Goal: Transaction & Acquisition: Purchase product/service

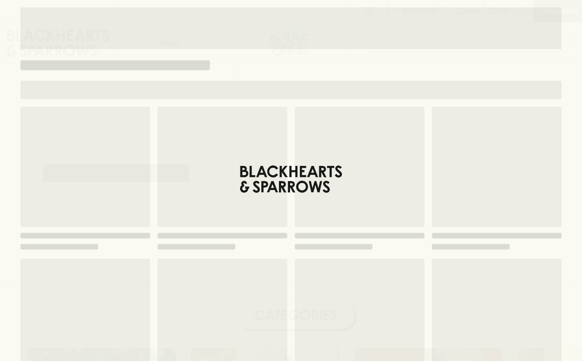
click at [413, 42] on input "text" at bounding box center [473, 43] width 180 height 15
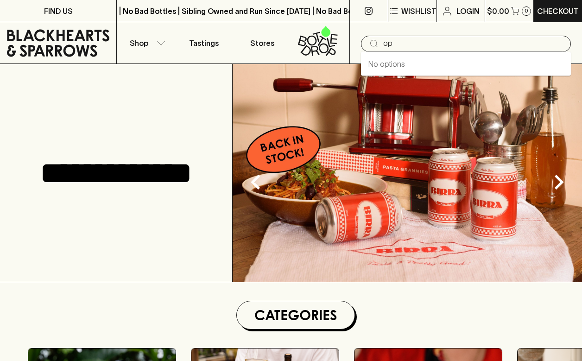
click at [413, 42] on input "op" at bounding box center [473, 43] width 180 height 15
type input "opr"
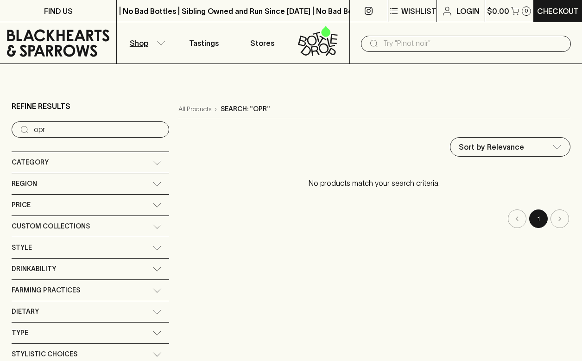
click at [440, 41] on input "text" at bounding box center [473, 43] width 180 height 15
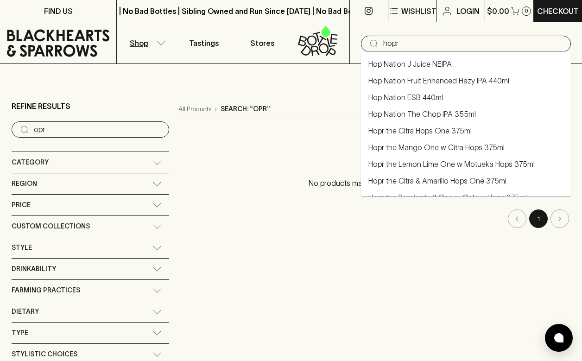
type input "hopr"
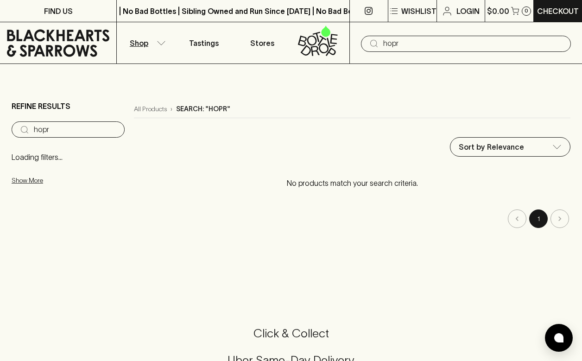
type input "hopr"
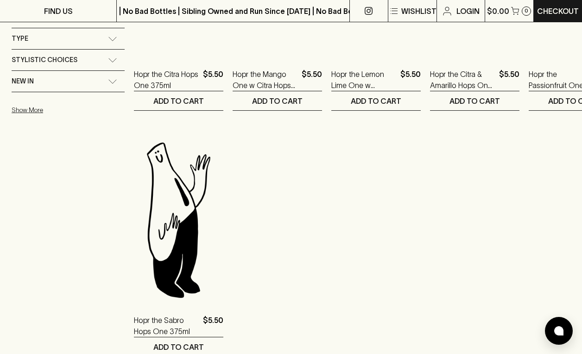
scroll to position [181, 0]
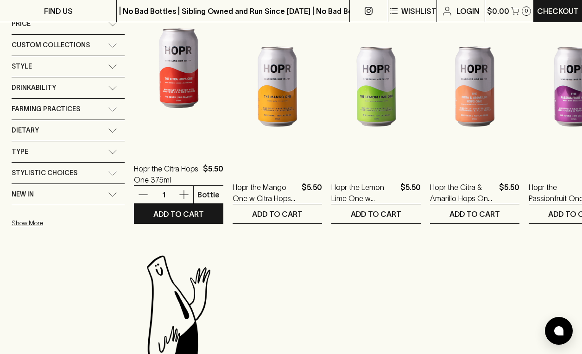
click at [180, 88] on img at bounding box center [178, 68] width 89 height 162
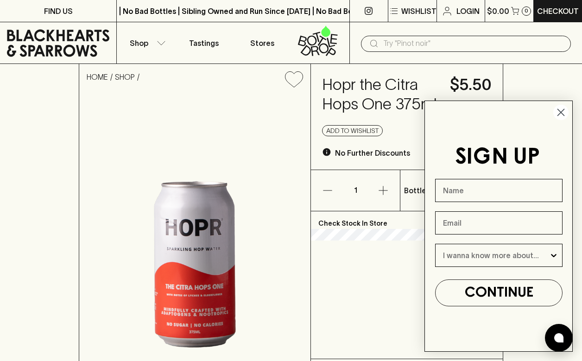
click at [376, 222] on p "Check Stock In Store" at bounding box center [407, 220] width 192 height 18
click at [562, 108] on circle "Close dialog" at bounding box center [560, 112] width 15 height 15
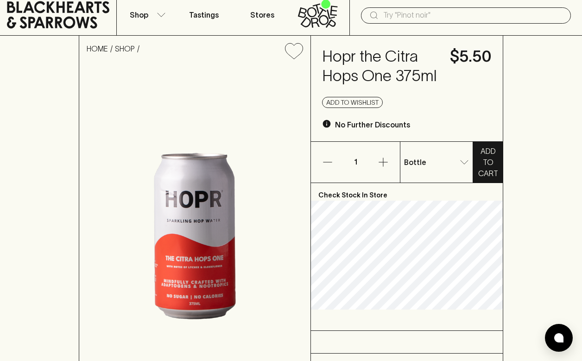
scroll to position [29, 0]
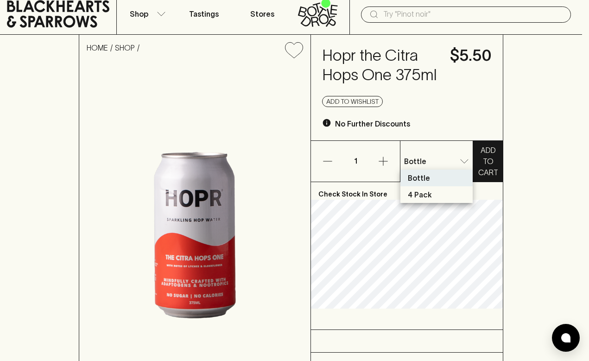
click at [464, 161] on div at bounding box center [294, 180] width 589 height 361
click at [433, 197] on li "4 Pack" at bounding box center [437, 194] width 72 height 17
type input "1"
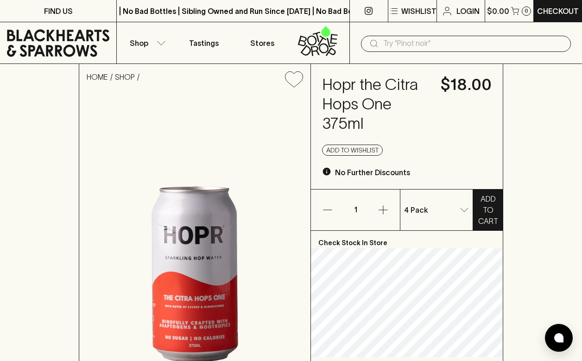
scroll to position [0, 0]
click at [363, 244] on p "Check Stock In Store" at bounding box center [407, 240] width 192 height 18
